Goal: Check status

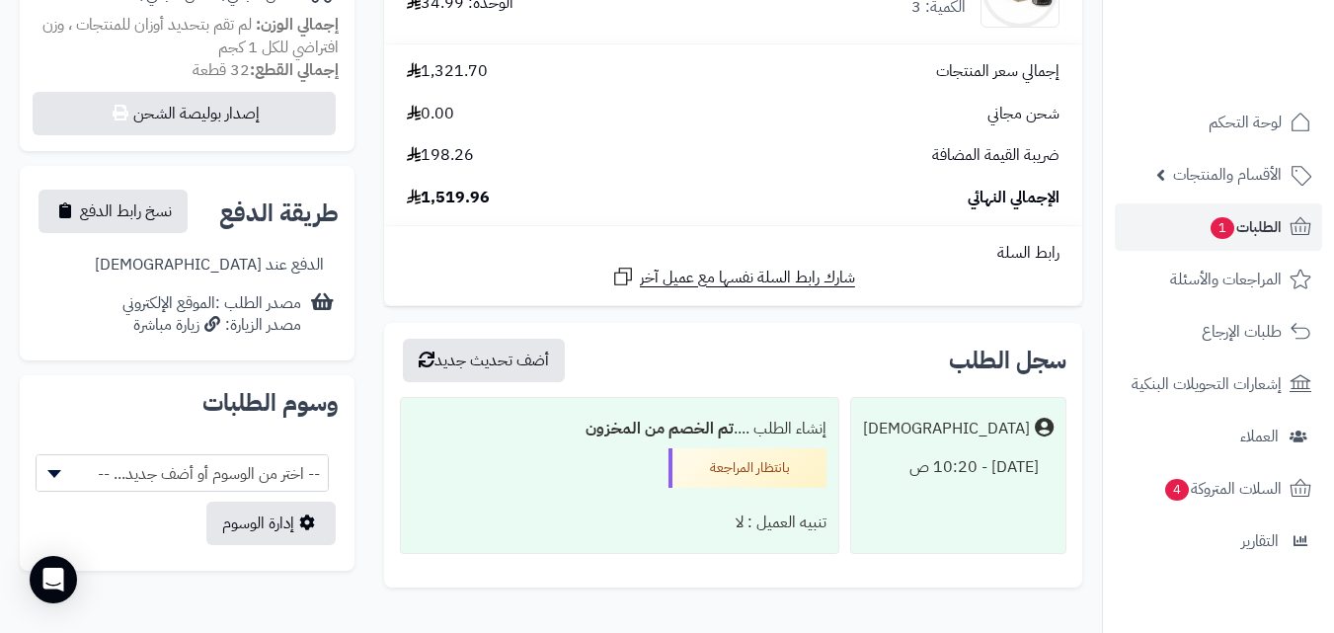
scroll to position [253, 0]
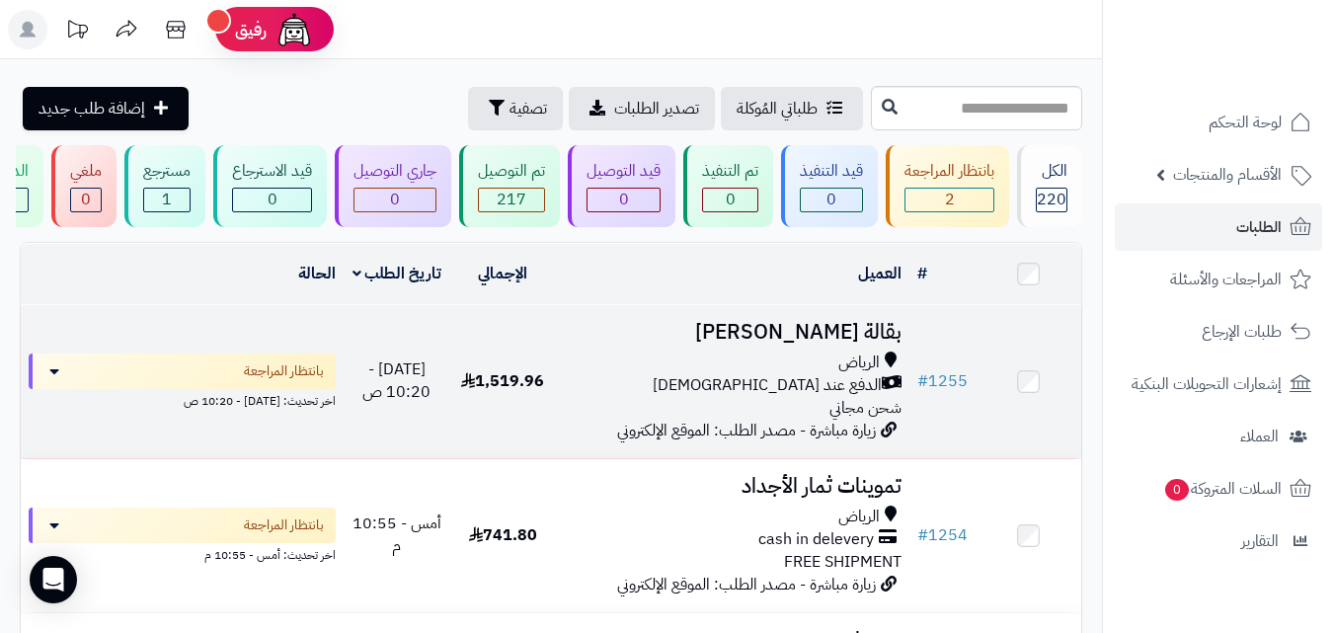
scroll to position [99, 0]
